Goal: Transaction & Acquisition: Purchase product/service

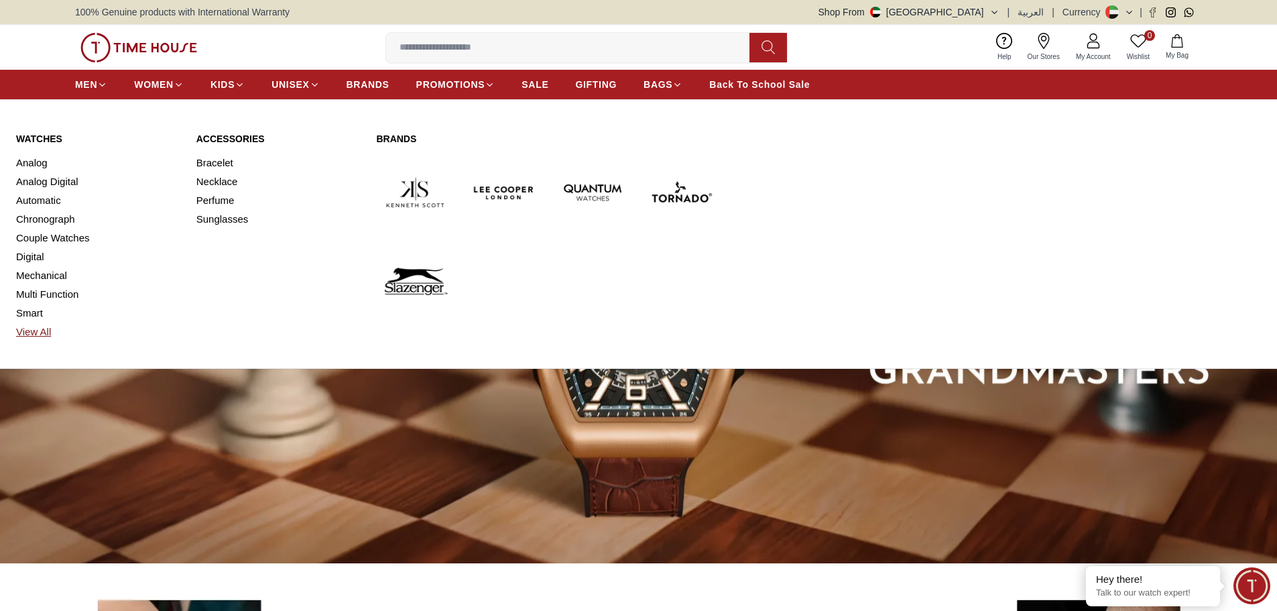
click at [25, 328] on link "View All" at bounding box center [98, 331] width 164 height 19
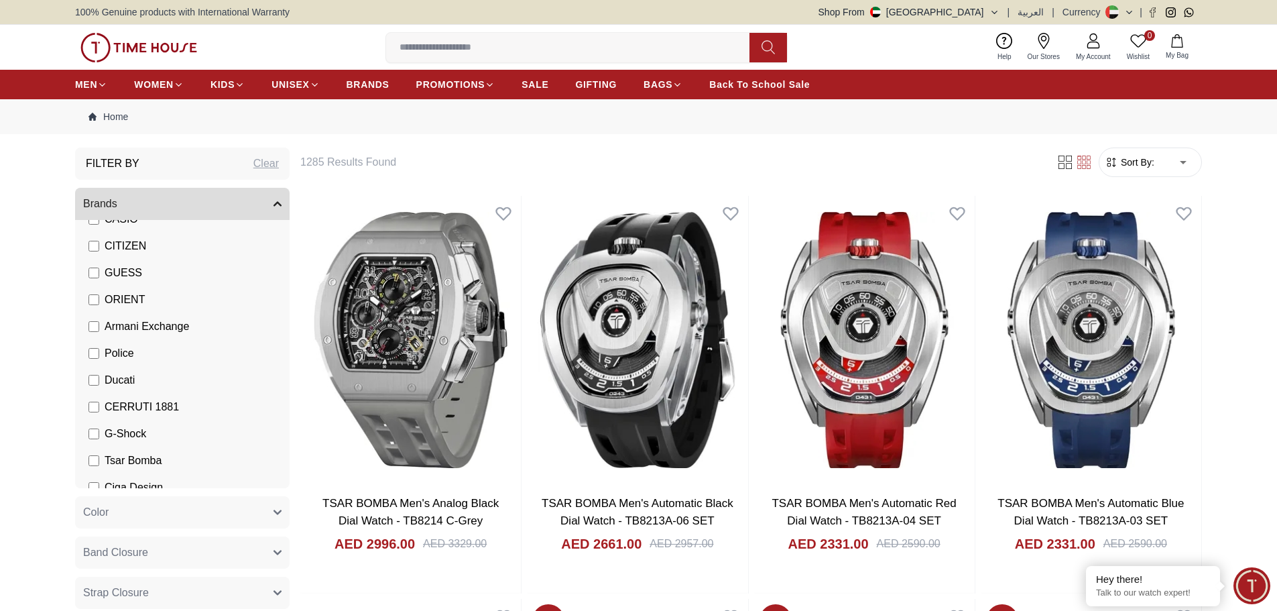
scroll to position [235, 0]
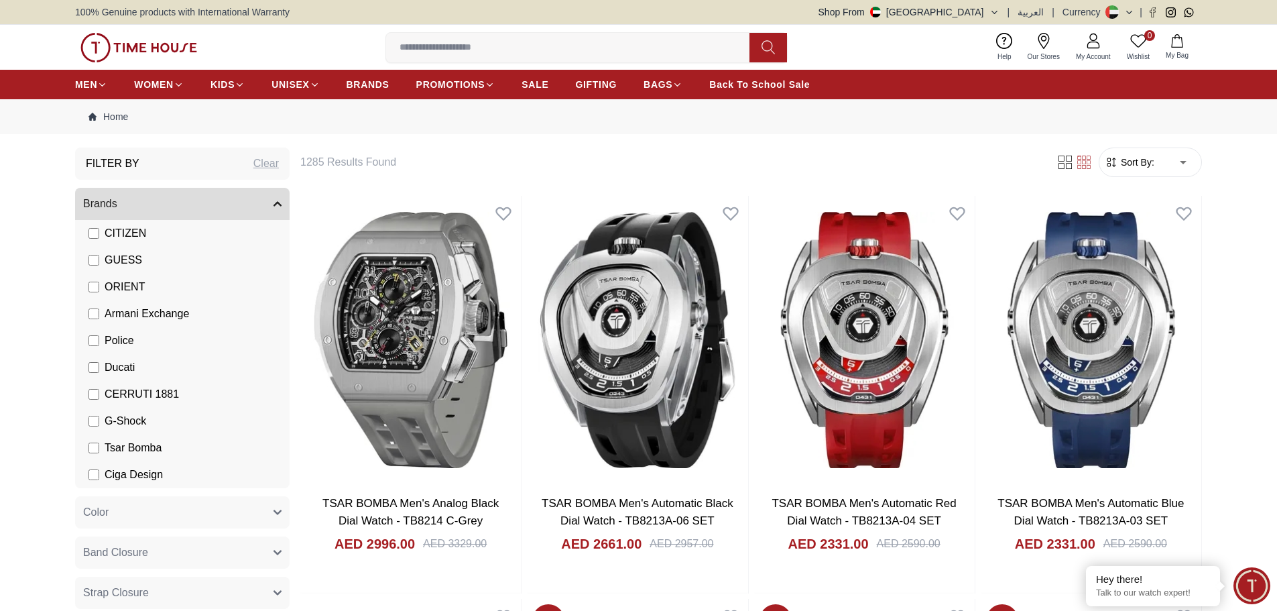
click at [266, 552] on button "Band Closure" at bounding box center [182, 552] width 215 height 32
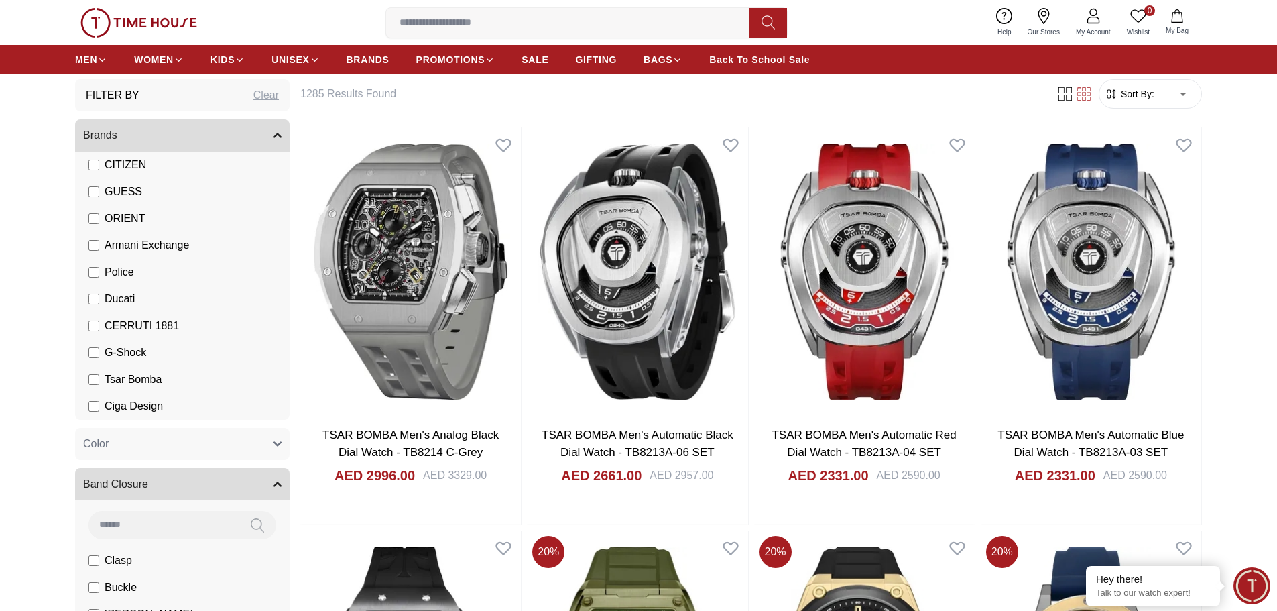
scroll to position [134, 0]
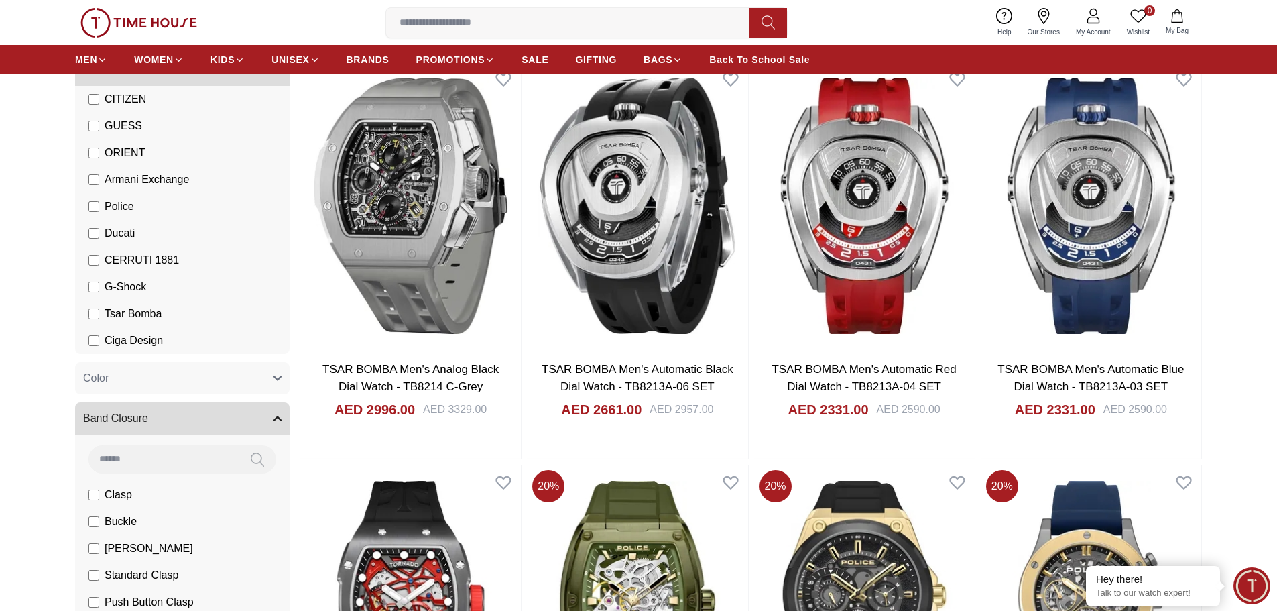
click at [172, 463] on input at bounding box center [163, 458] width 150 height 27
type input "*****"
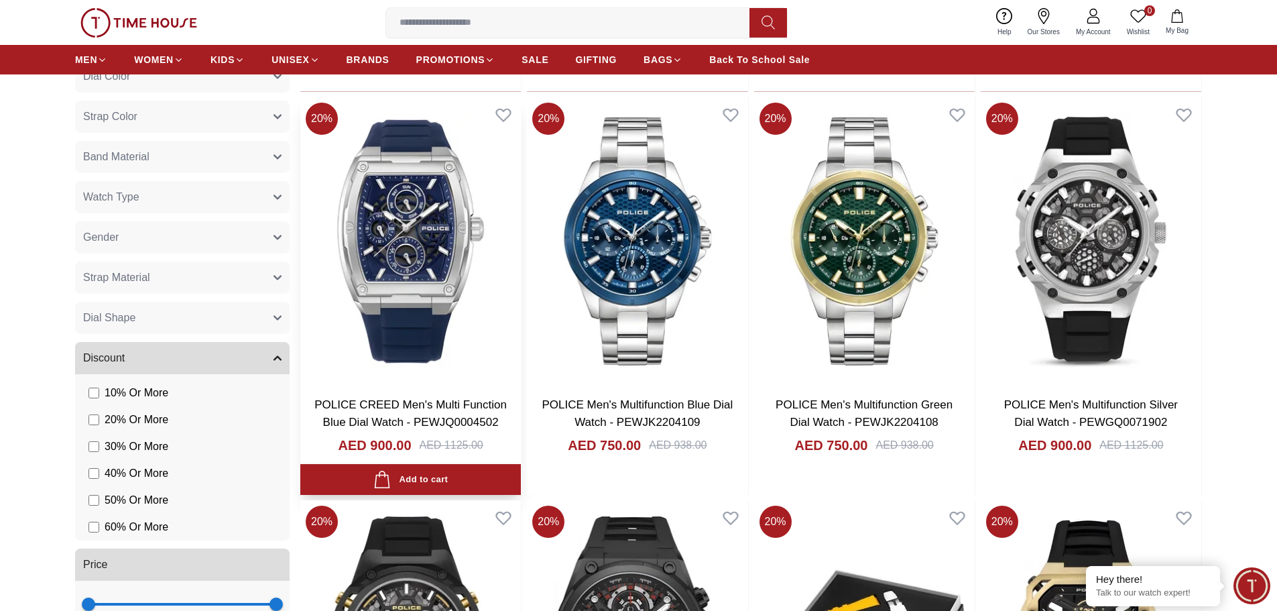
scroll to position [1006, 0]
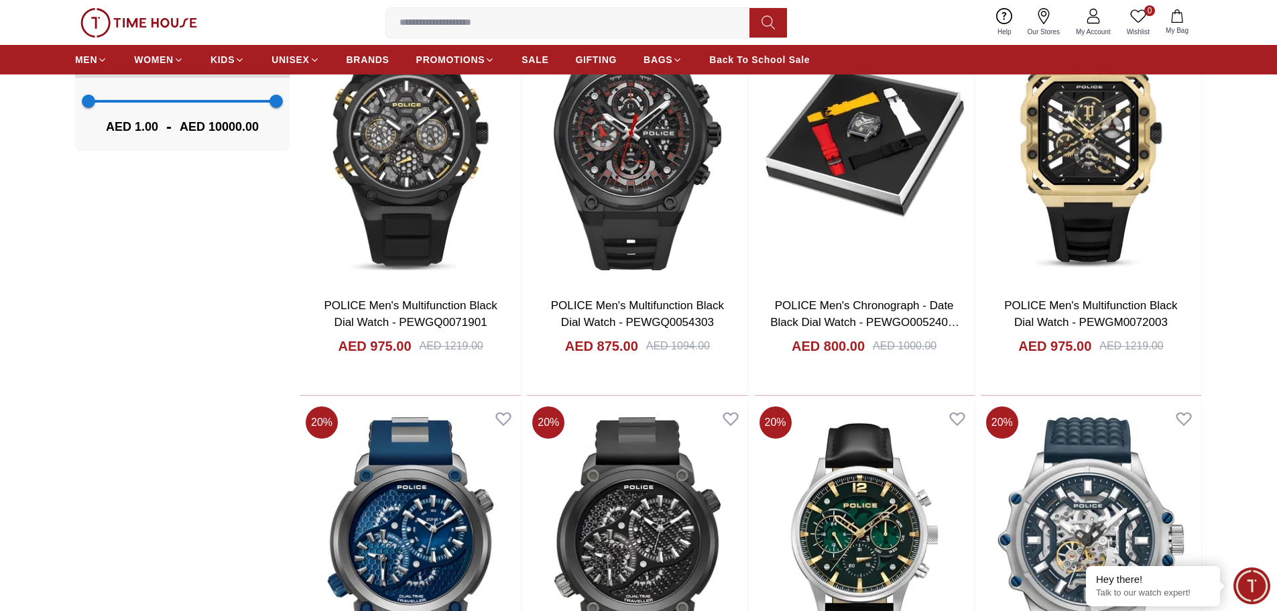
scroll to position [1810, 0]
